Goal: Navigation & Orientation: Understand site structure

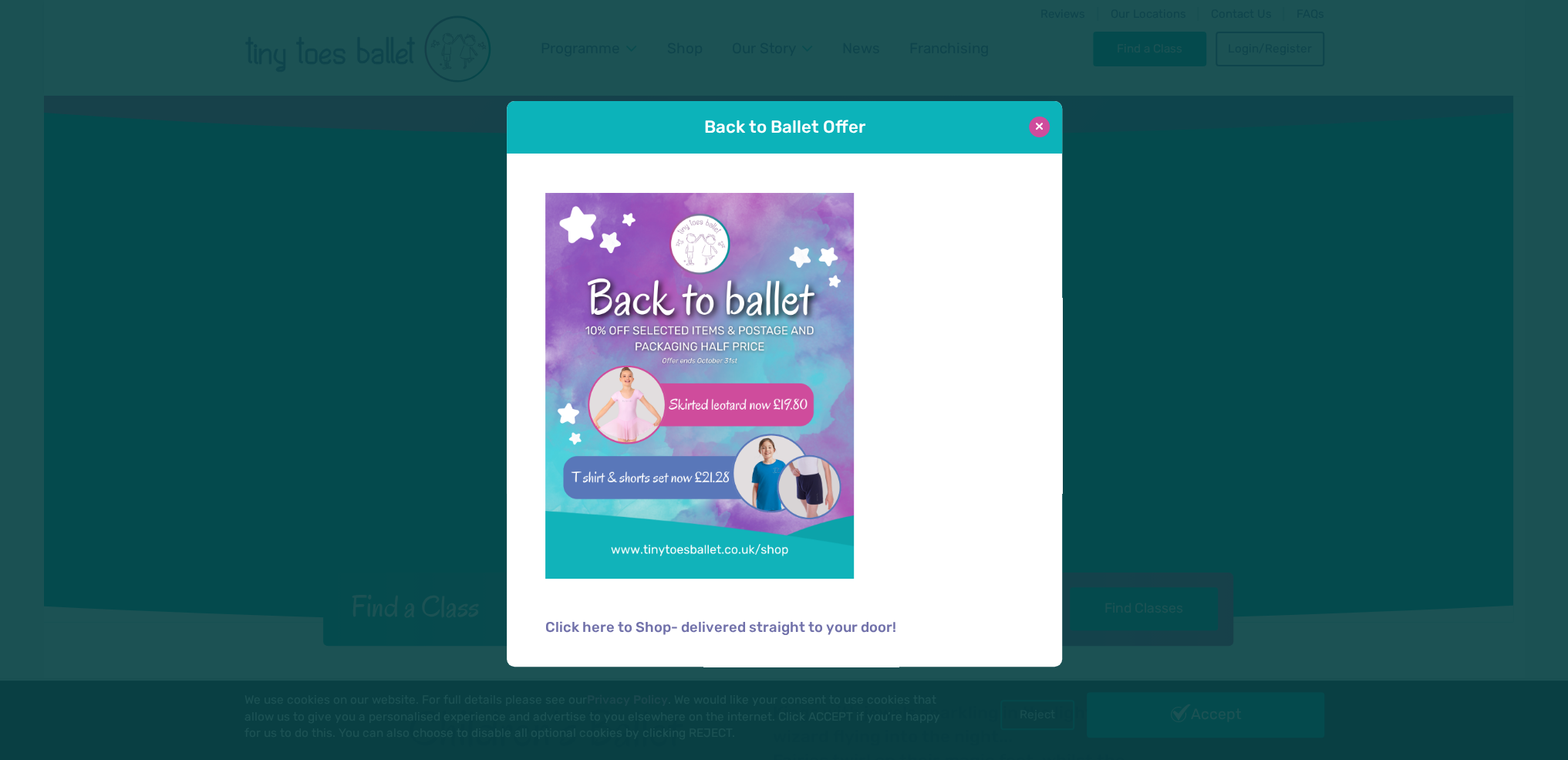
click at [1034, 128] on button at bounding box center [1039, 127] width 21 height 21
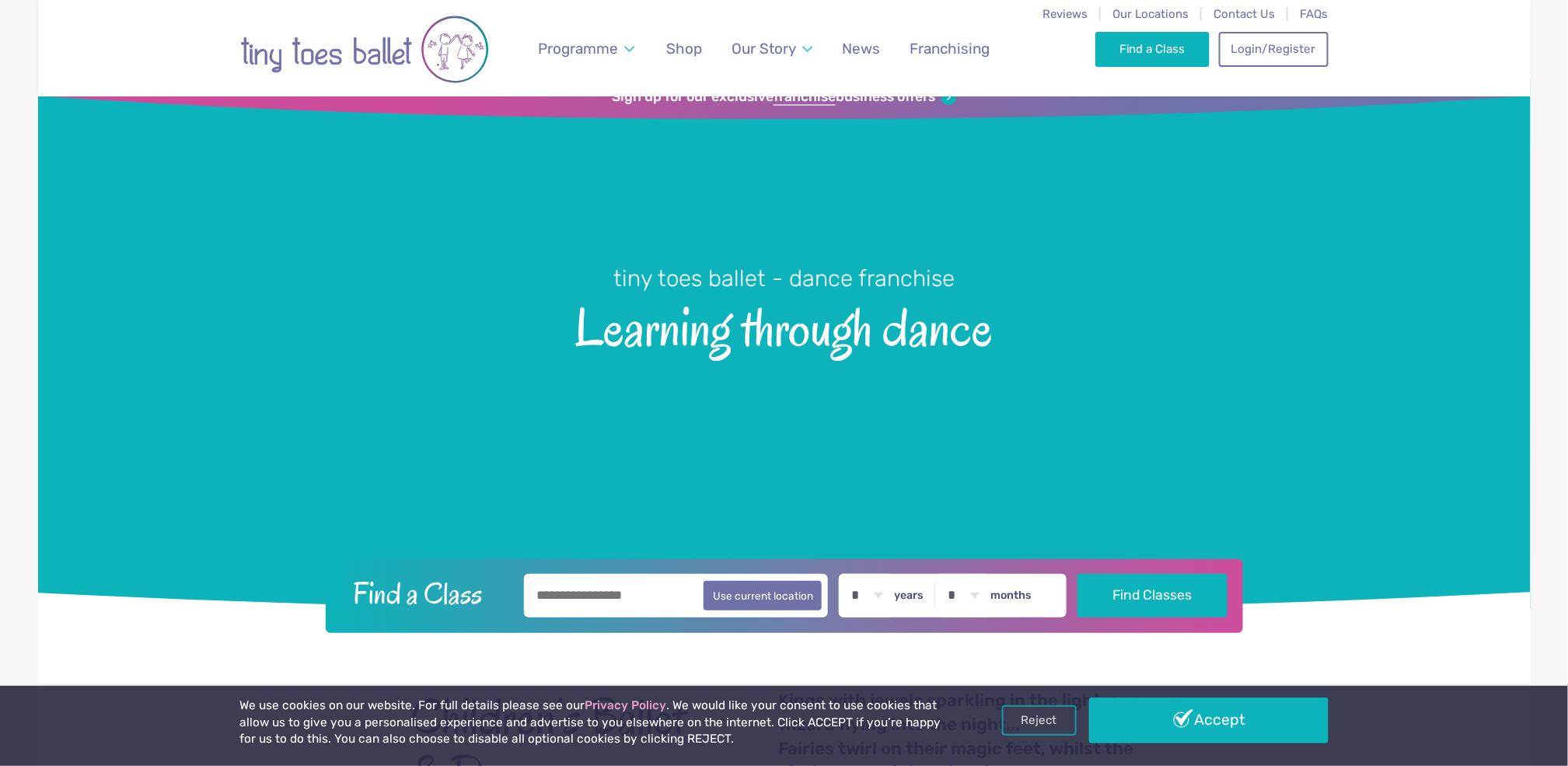
scroll to position [104, 0]
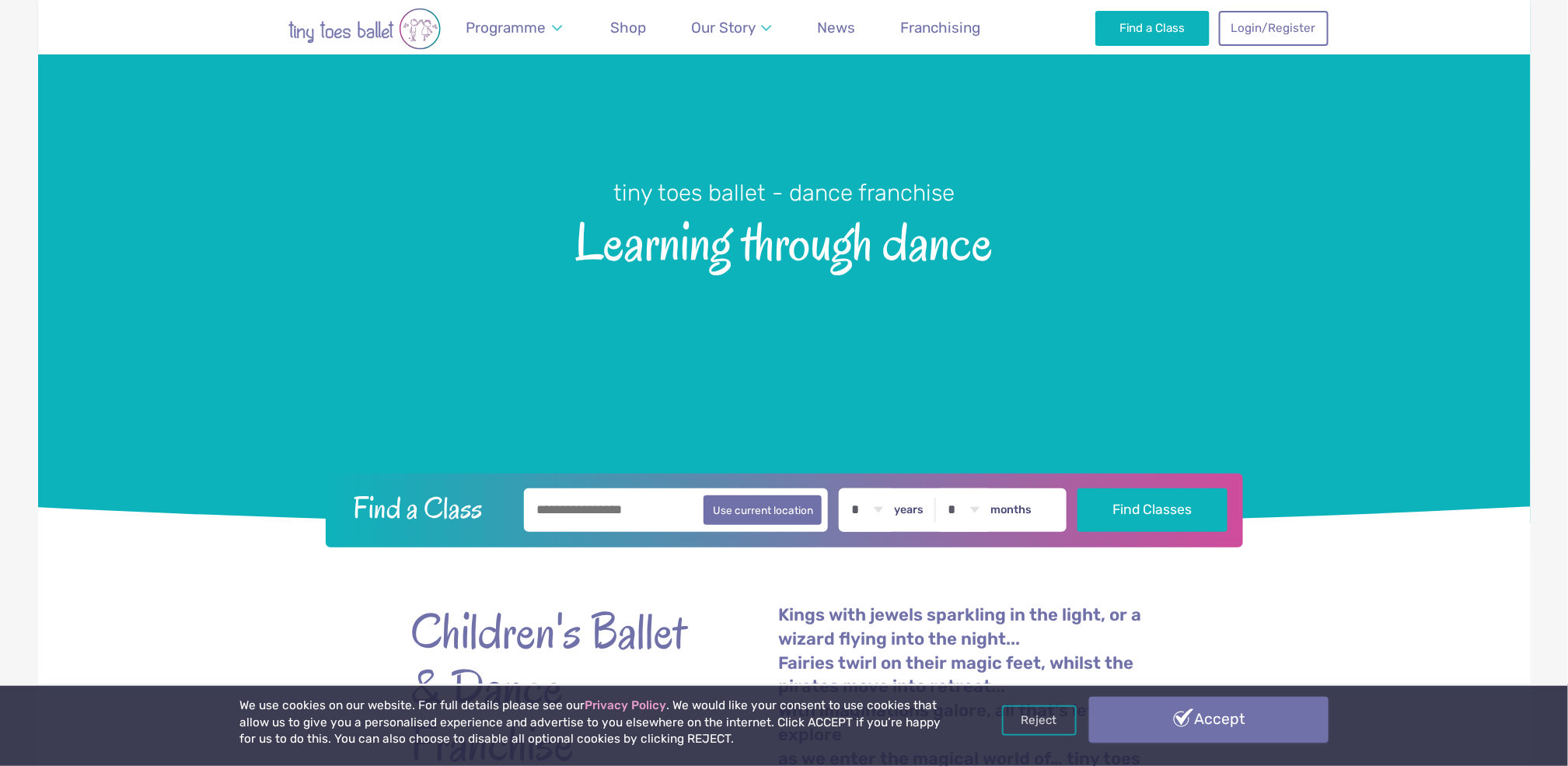
click at [1164, 730] on link "Accept" at bounding box center [1208, 719] width 240 height 45
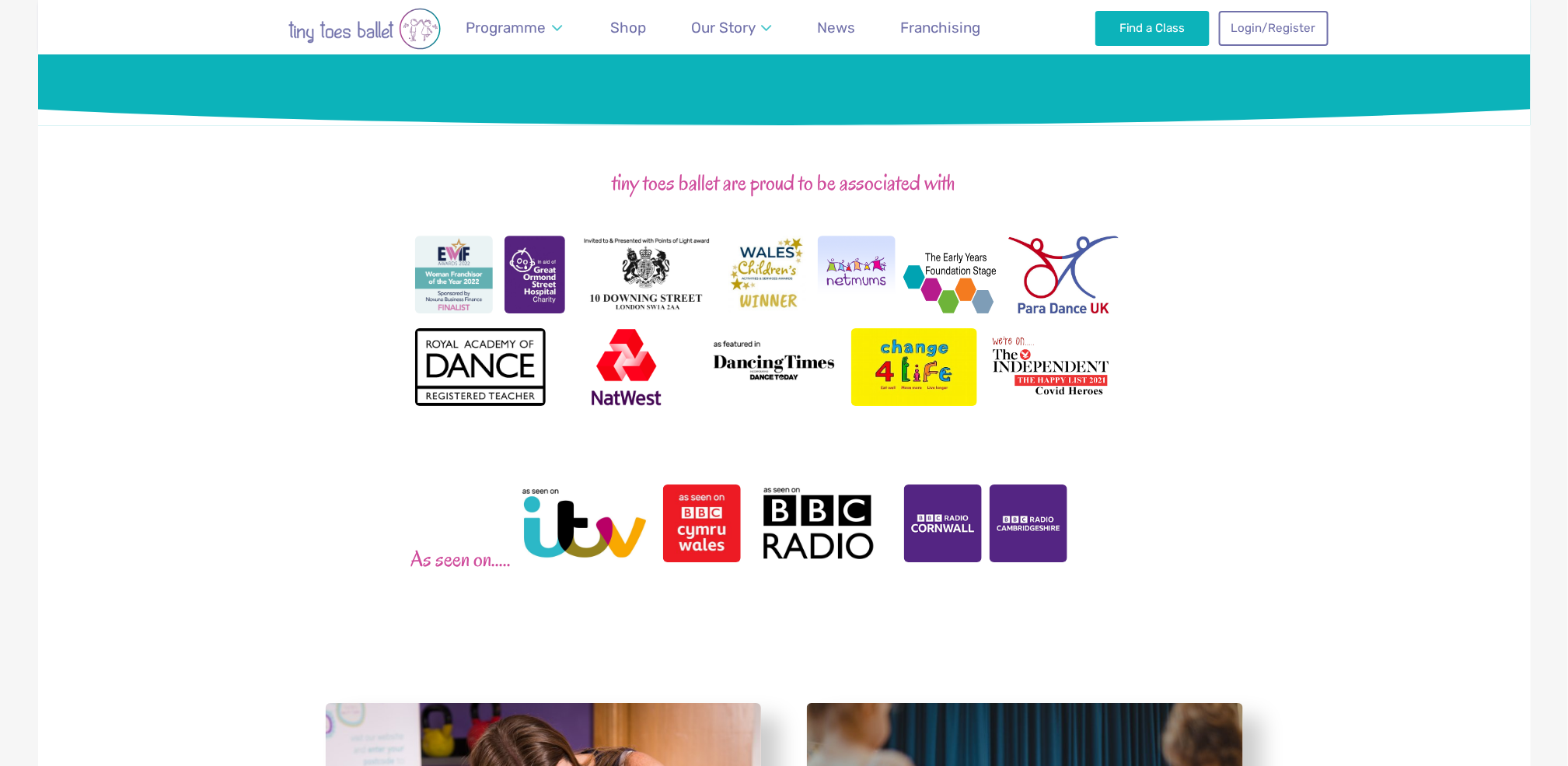
scroll to position [2073, 0]
